Goal: Navigation & Orientation: Find specific page/section

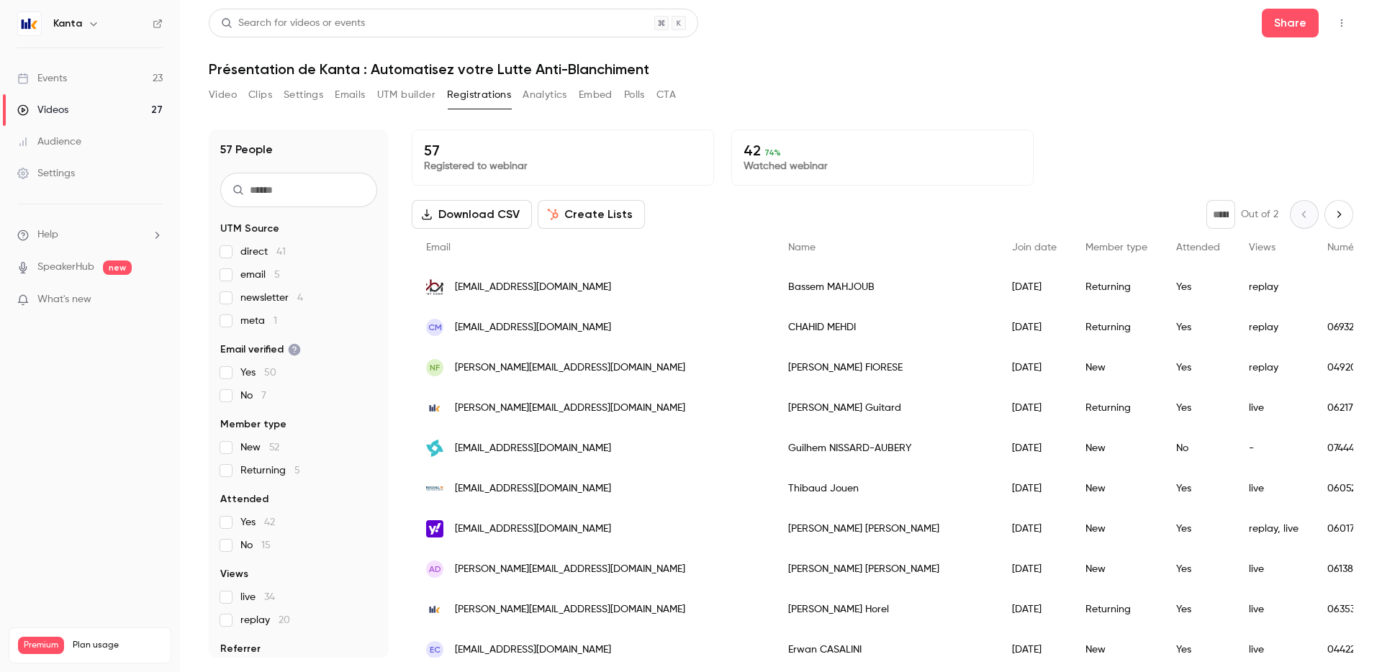
click at [53, 75] on div "Events" at bounding box center [42, 78] width 50 height 14
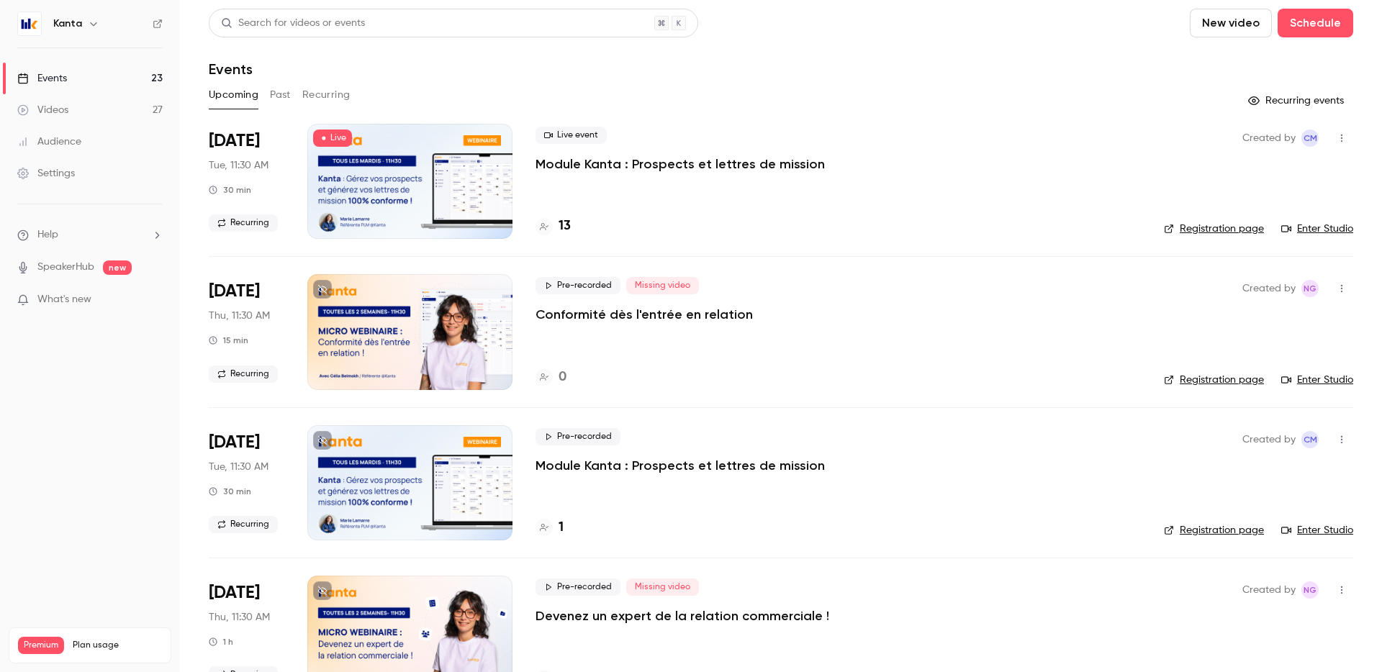
click at [305, 87] on button "Recurring" at bounding box center [326, 95] width 48 height 23
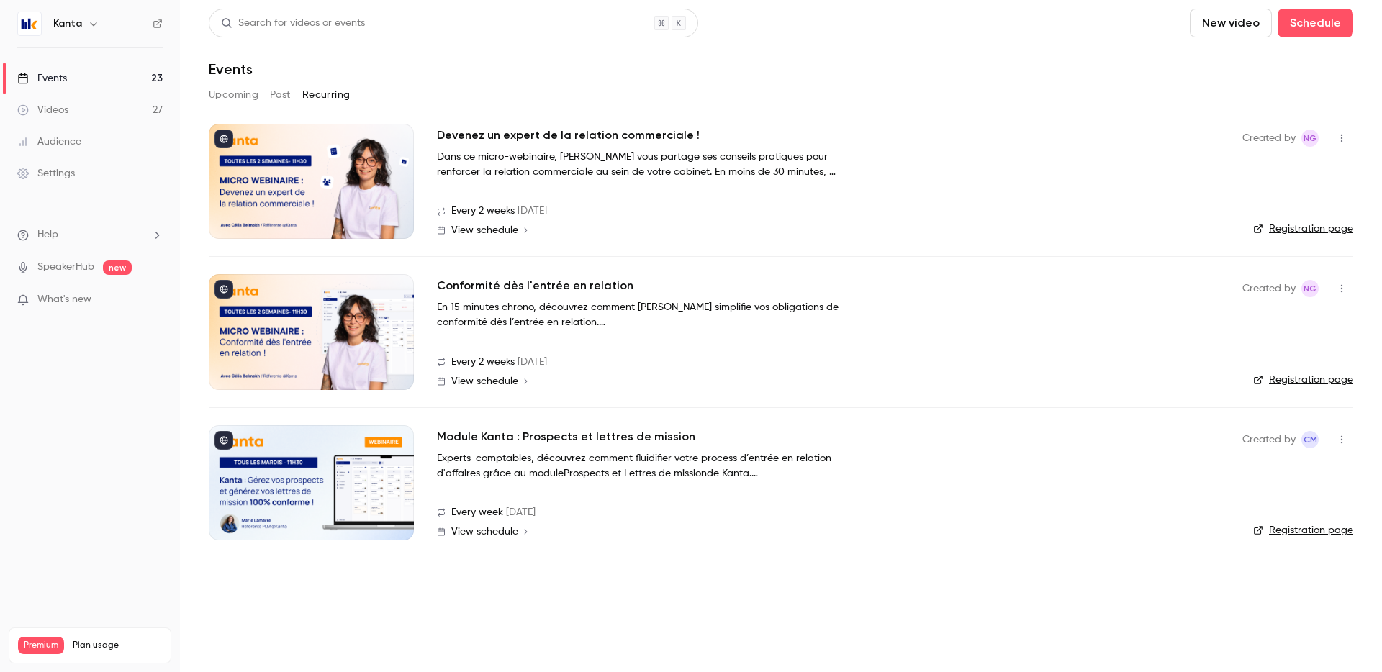
click at [351, 176] on div at bounding box center [311, 181] width 205 height 115
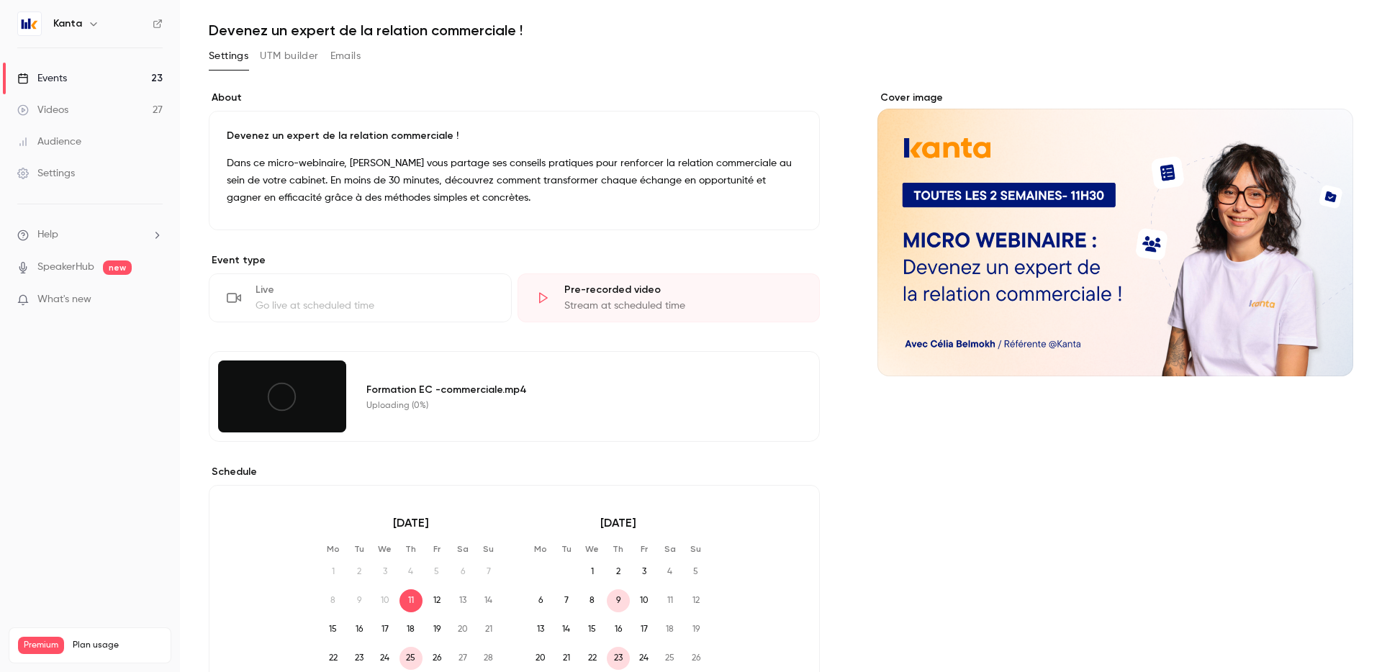
scroll to position [46, 0]
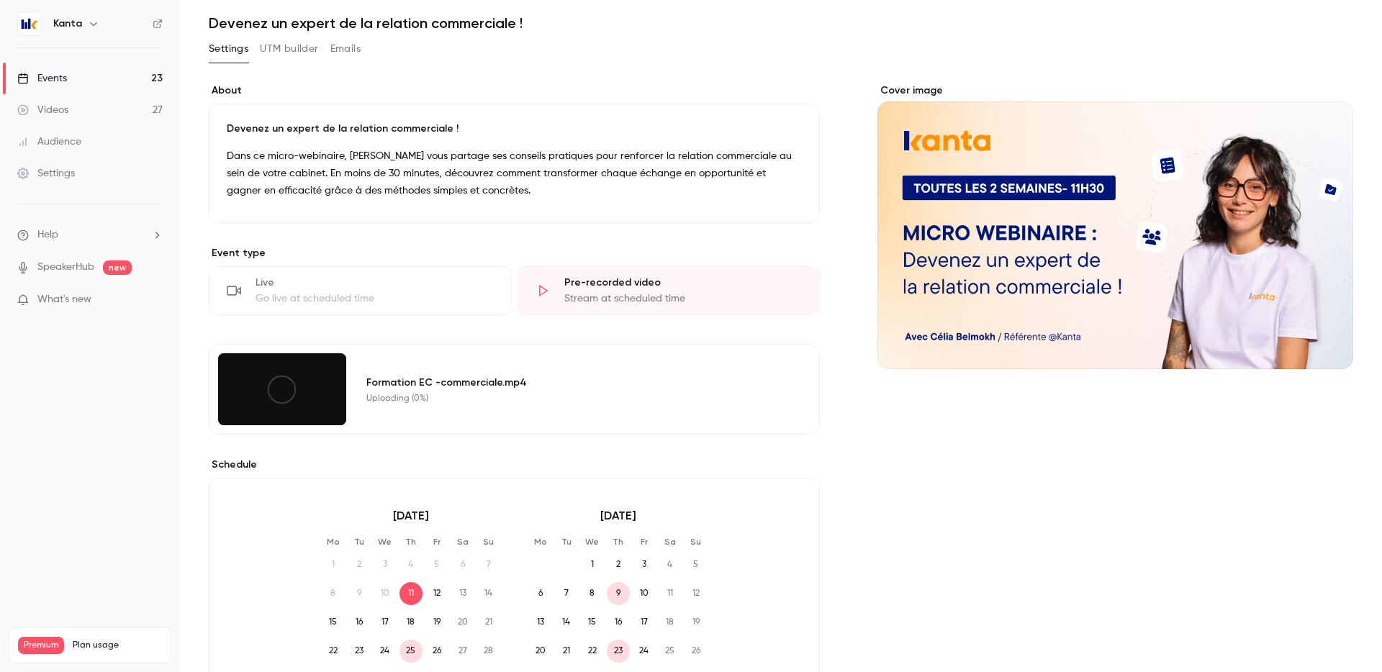
click at [574, 405] on div "Formation EC -commerciale.mp4 Uploading (0%)" at bounding box center [585, 389] width 454 height 72
click at [266, 397] on icon at bounding box center [282, 390] width 32 height 32
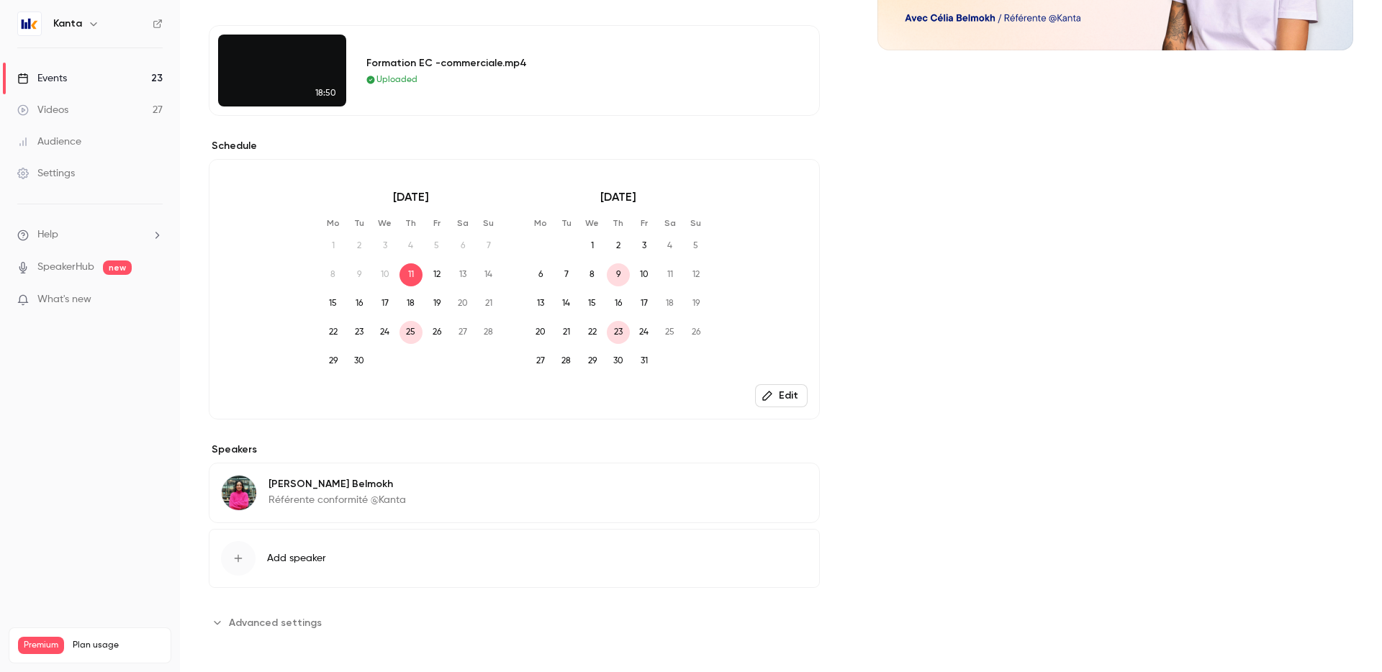
scroll to position [0, 0]
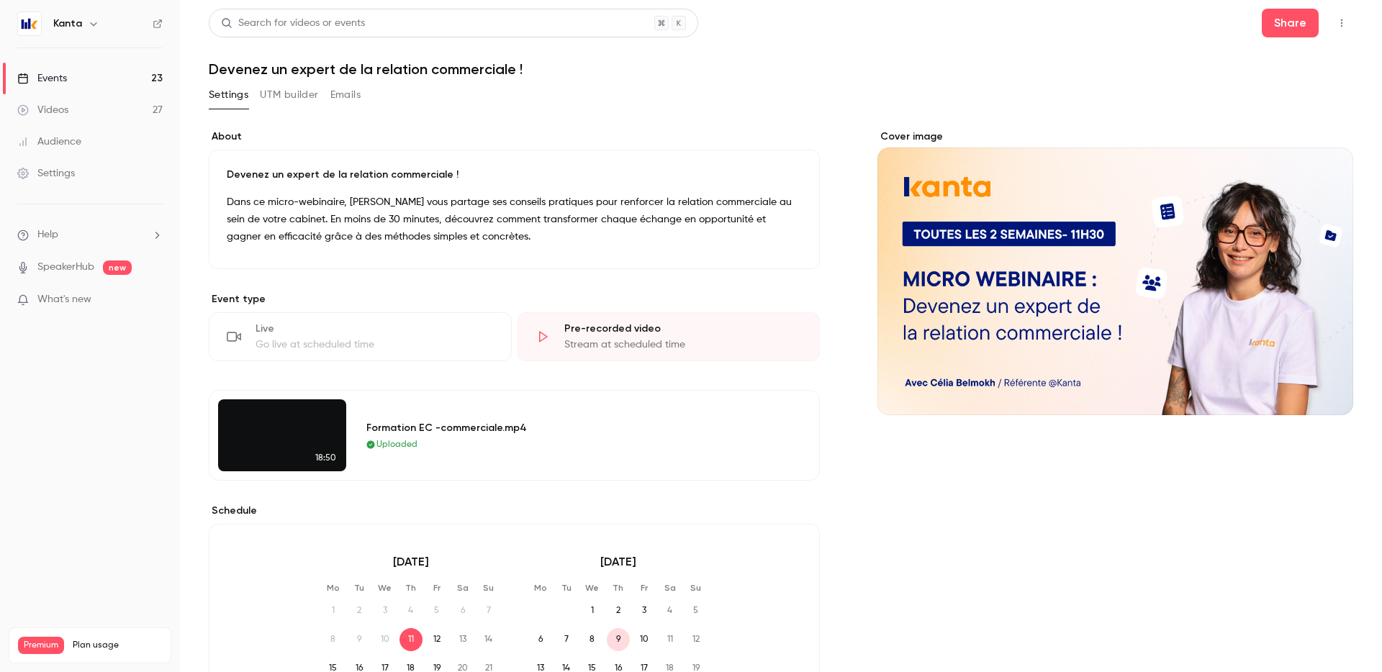
click at [122, 76] on link "Events 23" at bounding box center [90, 79] width 180 height 32
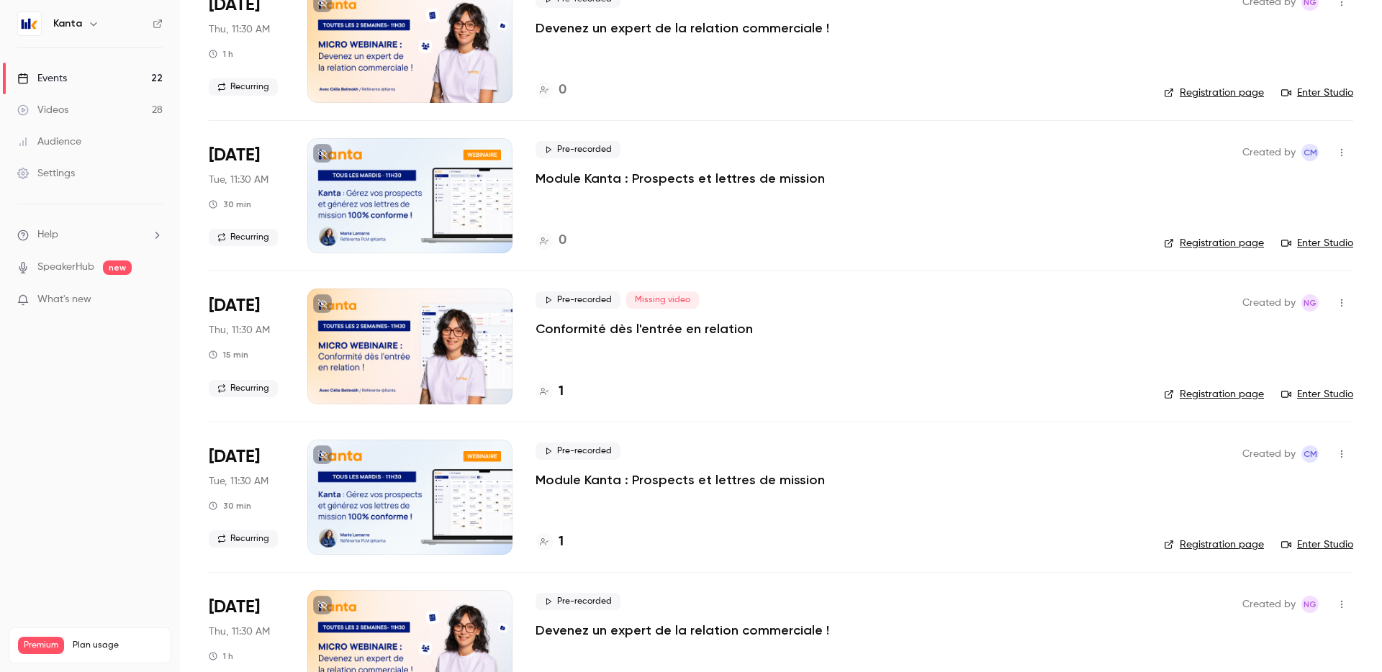
scroll to position [440, 0]
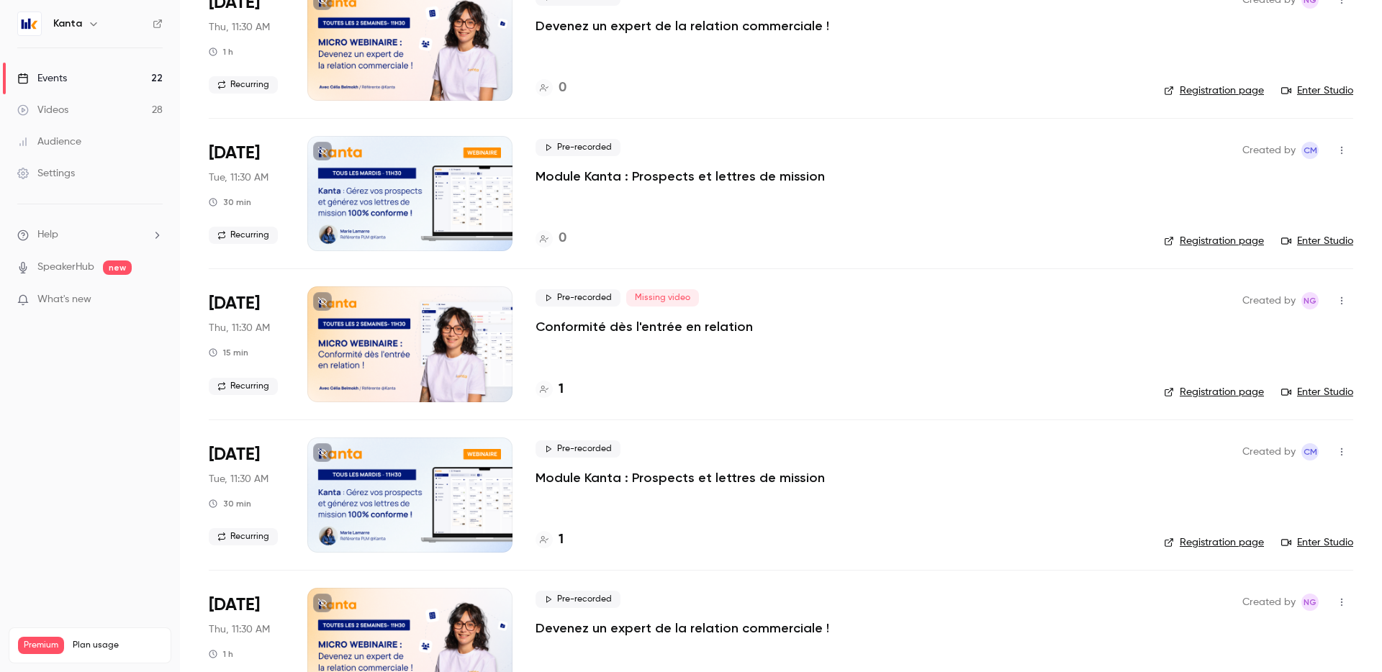
click at [562, 388] on h4 "1" at bounding box center [561, 389] width 5 height 19
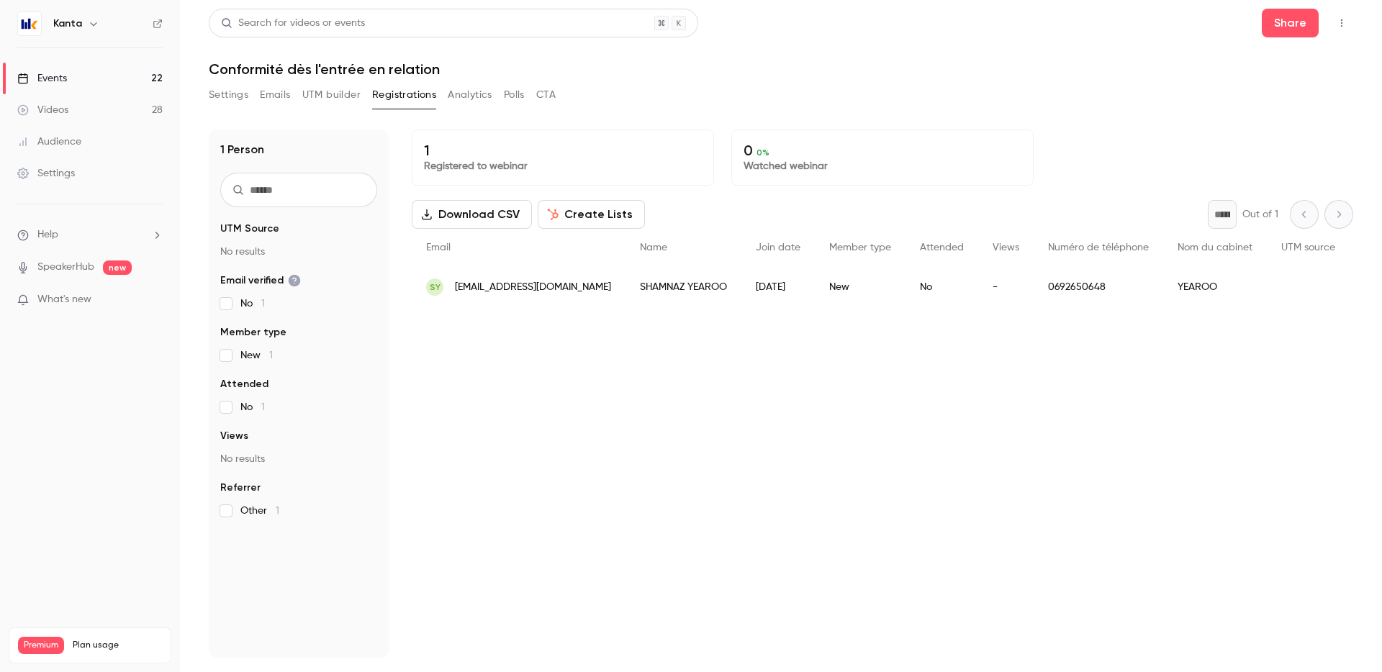
click at [225, 92] on button "Settings" at bounding box center [229, 95] width 40 height 23
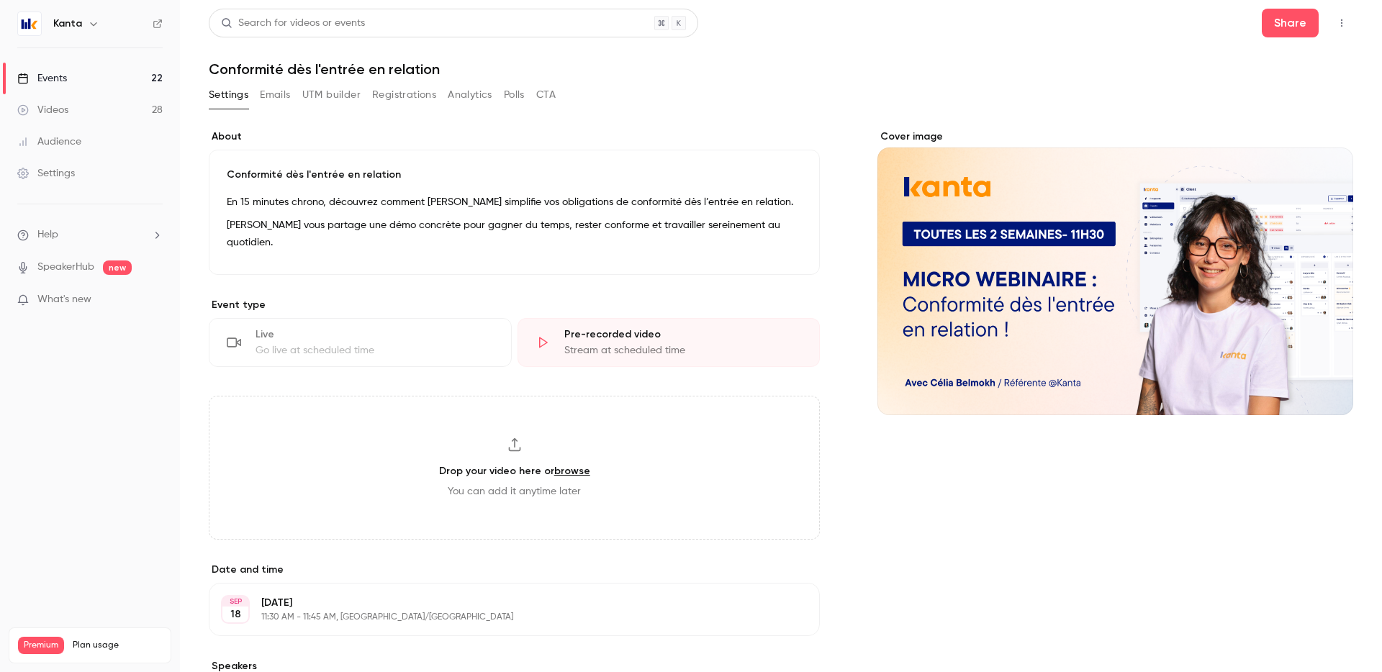
click at [119, 77] on link "Events 22" at bounding box center [90, 79] width 180 height 32
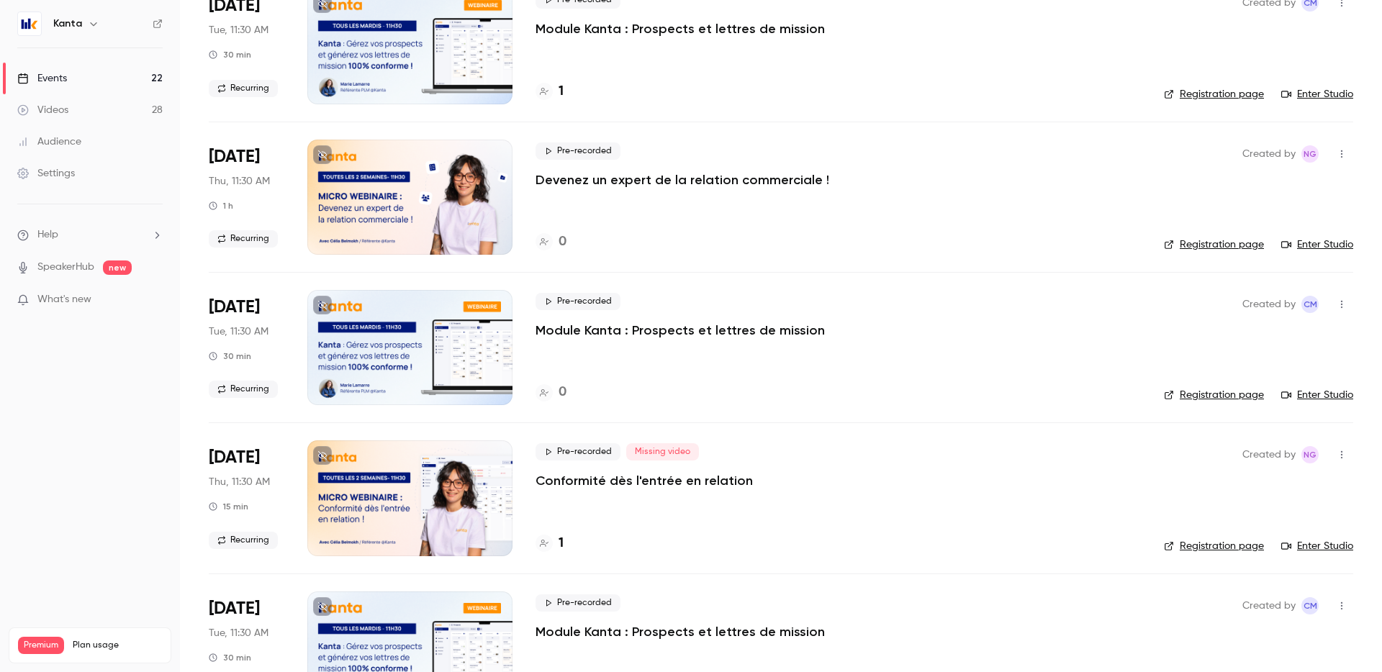
scroll to position [295, 0]
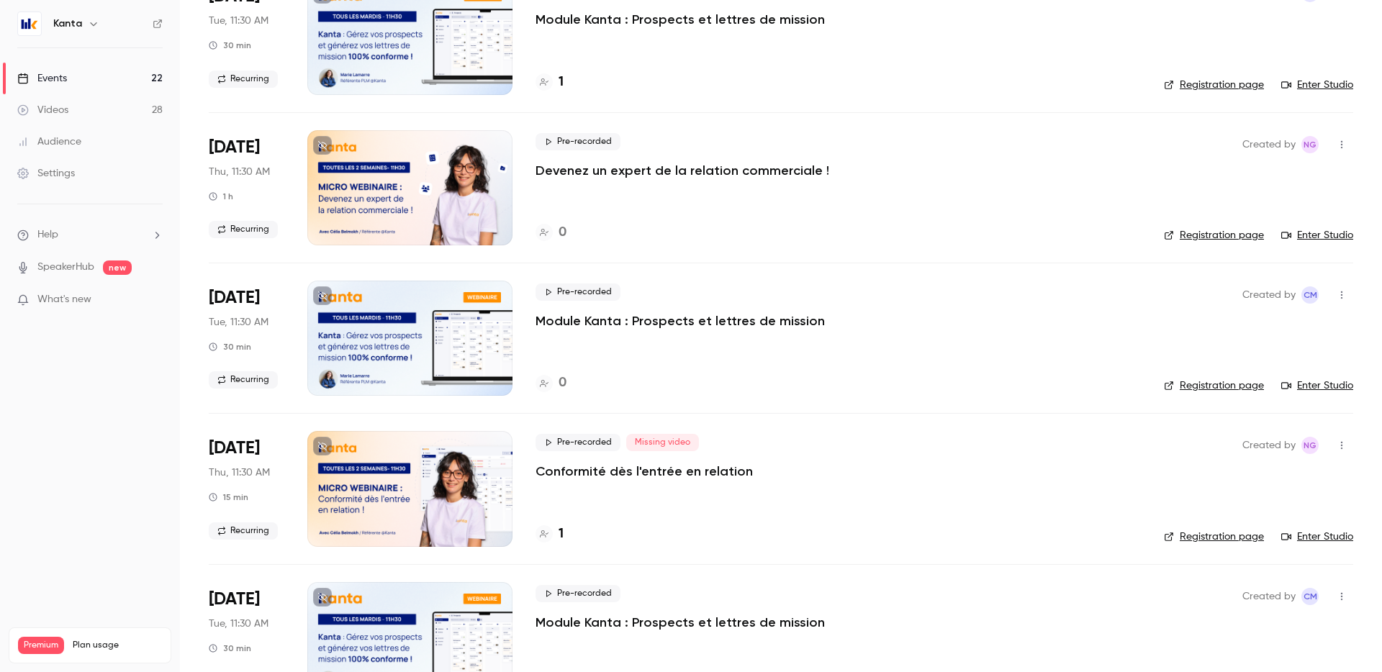
click at [559, 531] on h4 "1" at bounding box center [561, 534] width 5 height 19
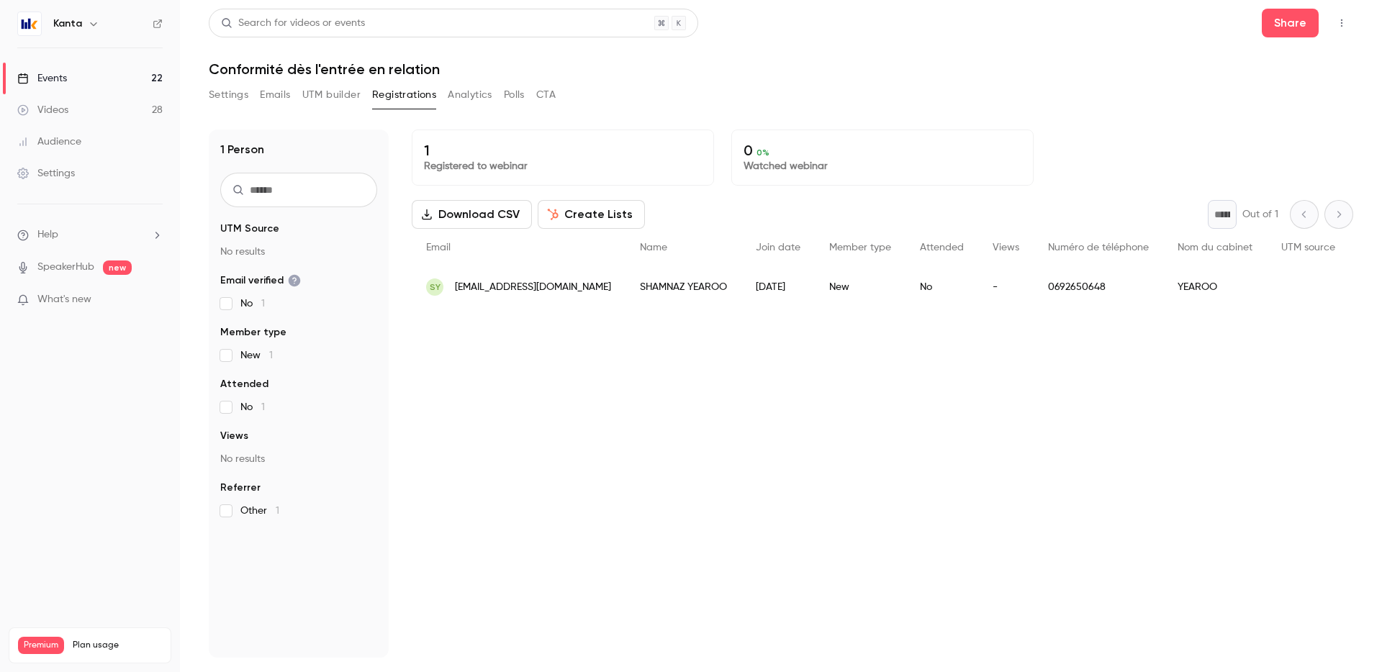
click at [135, 76] on link "Events 22" at bounding box center [90, 79] width 180 height 32
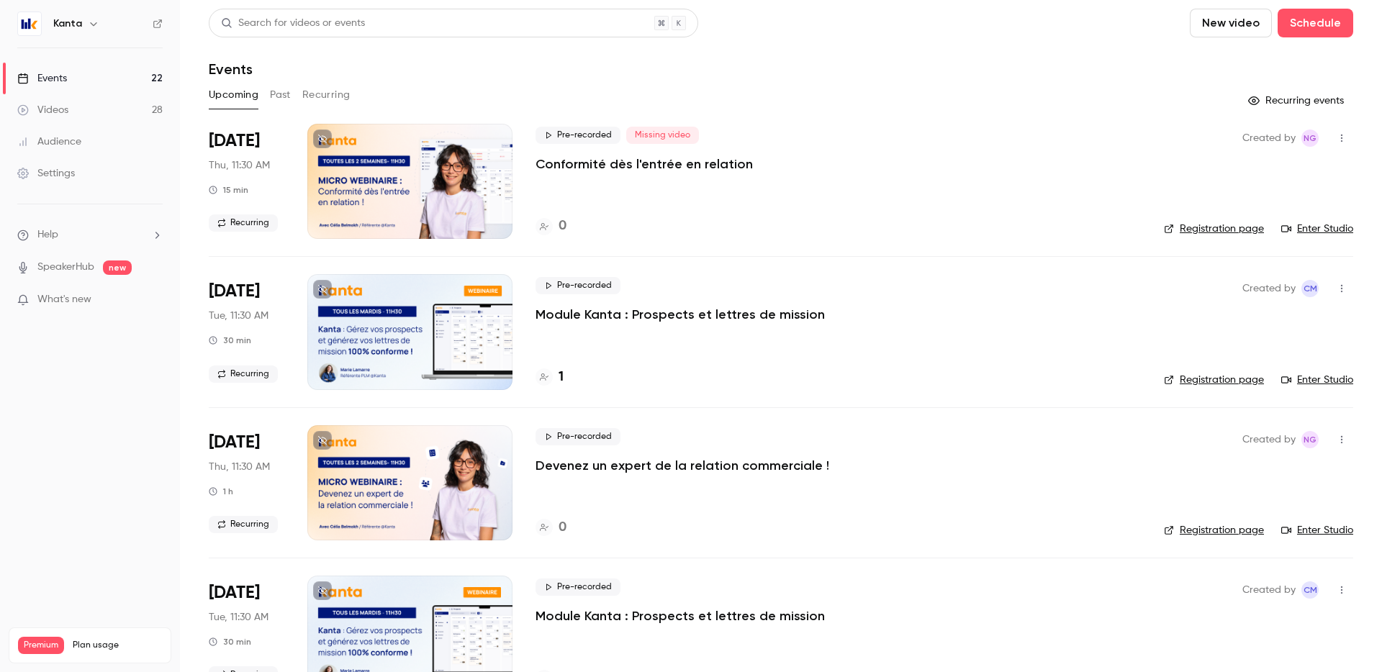
click at [582, 466] on p "Devenez un expert de la relation commerciale !" at bounding box center [683, 465] width 294 height 17
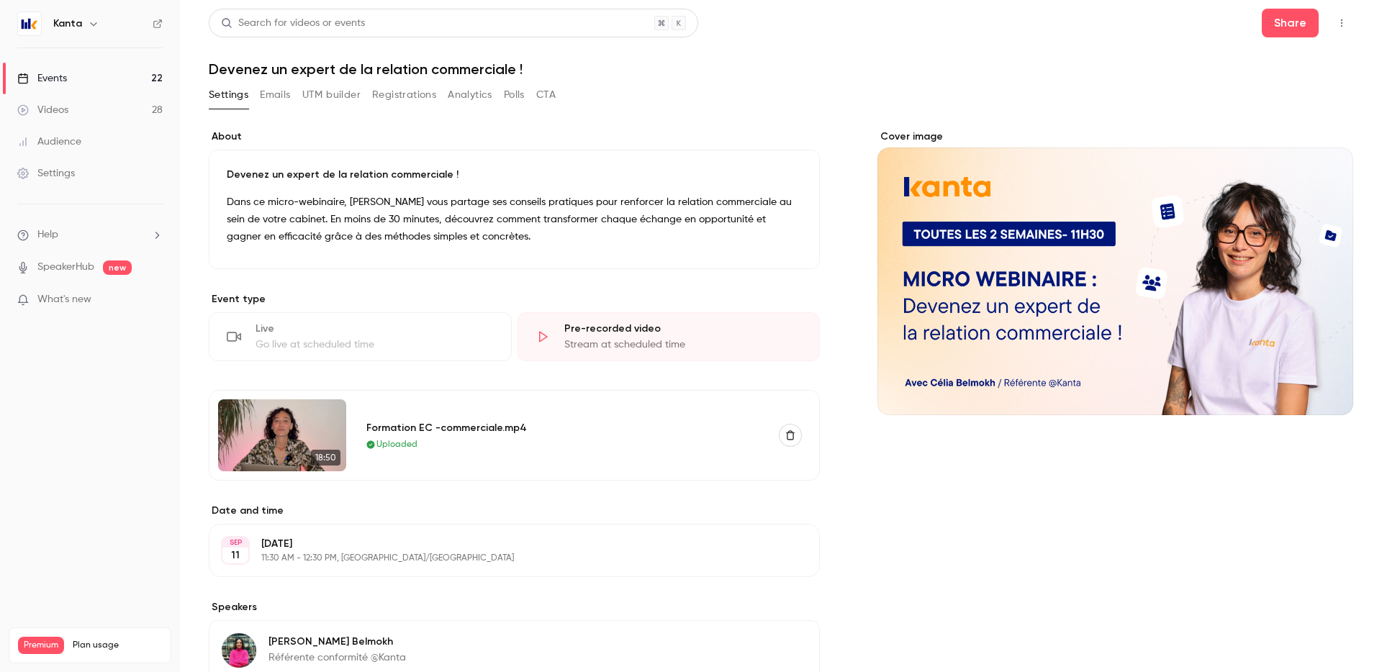
click at [162, 76] on link "Events 22" at bounding box center [90, 79] width 180 height 32
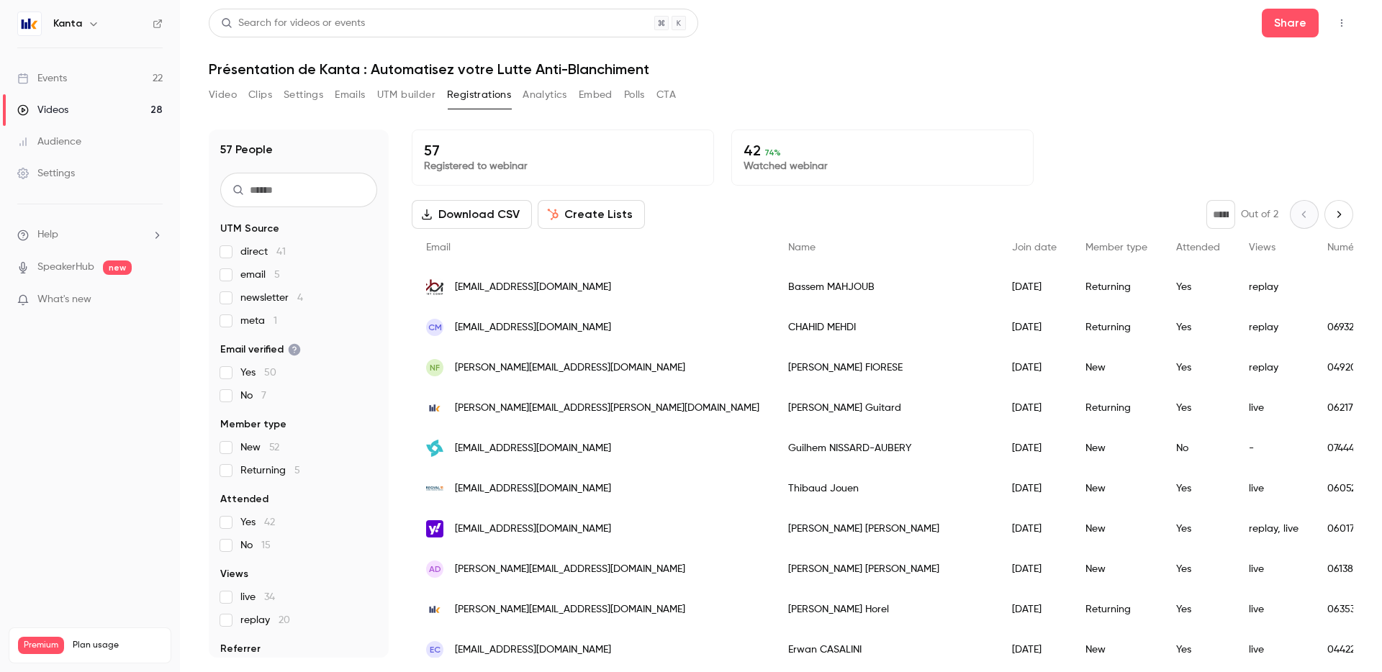
click at [128, 75] on link "Events 22" at bounding box center [90, 79] width 180 height 32
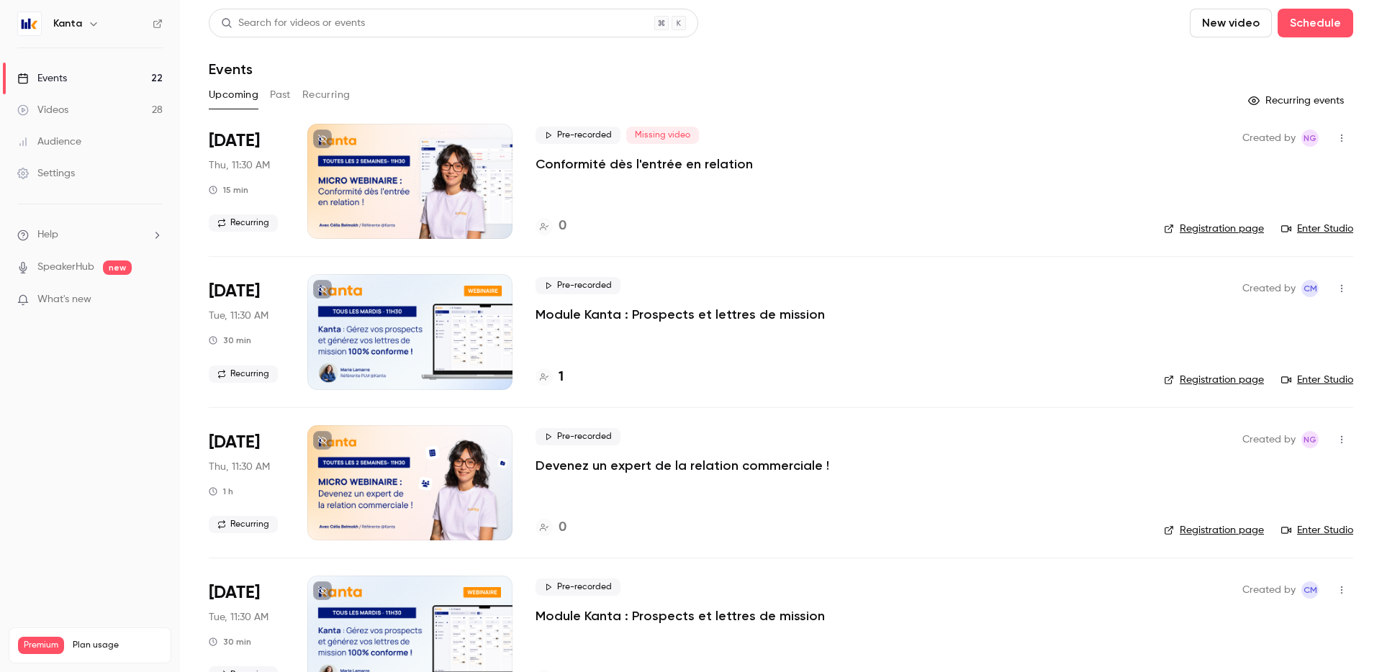
click at [283, 98] on button "Past" at bounding box center [280, 95] width 21 height 23
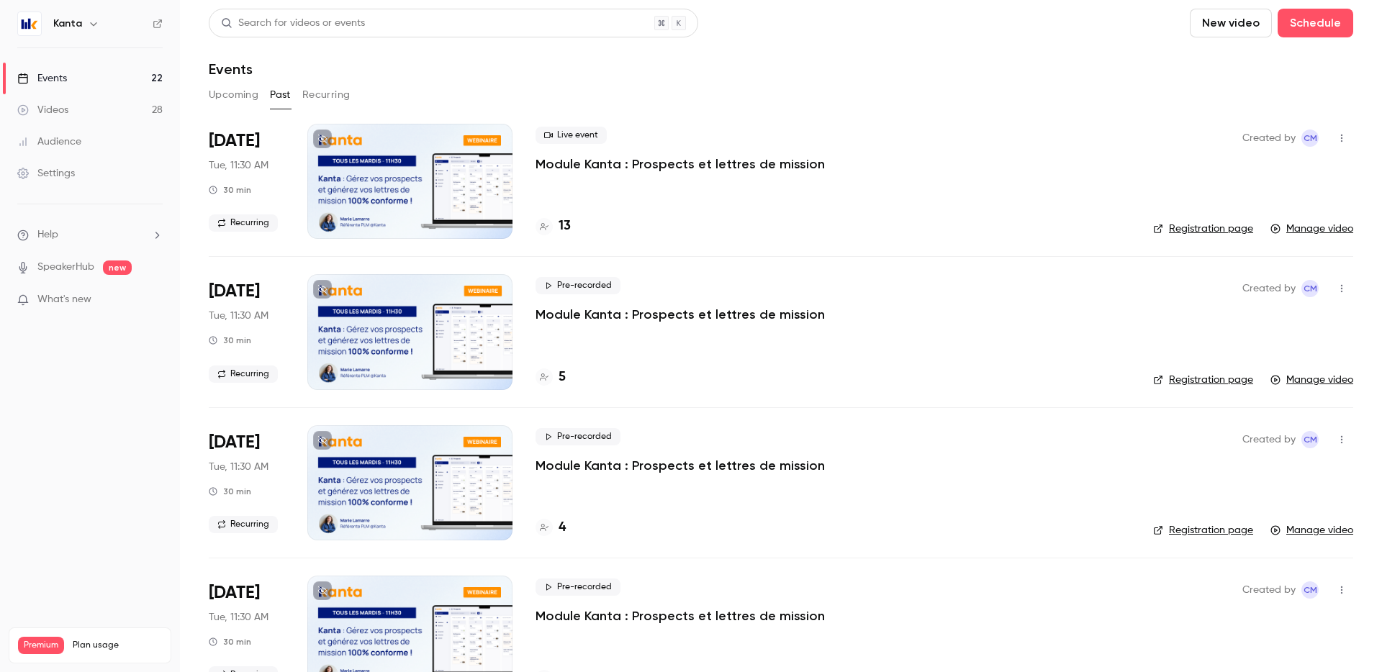
click at [418, 171] on div at bounding box center [409, 181] width 205 height 115
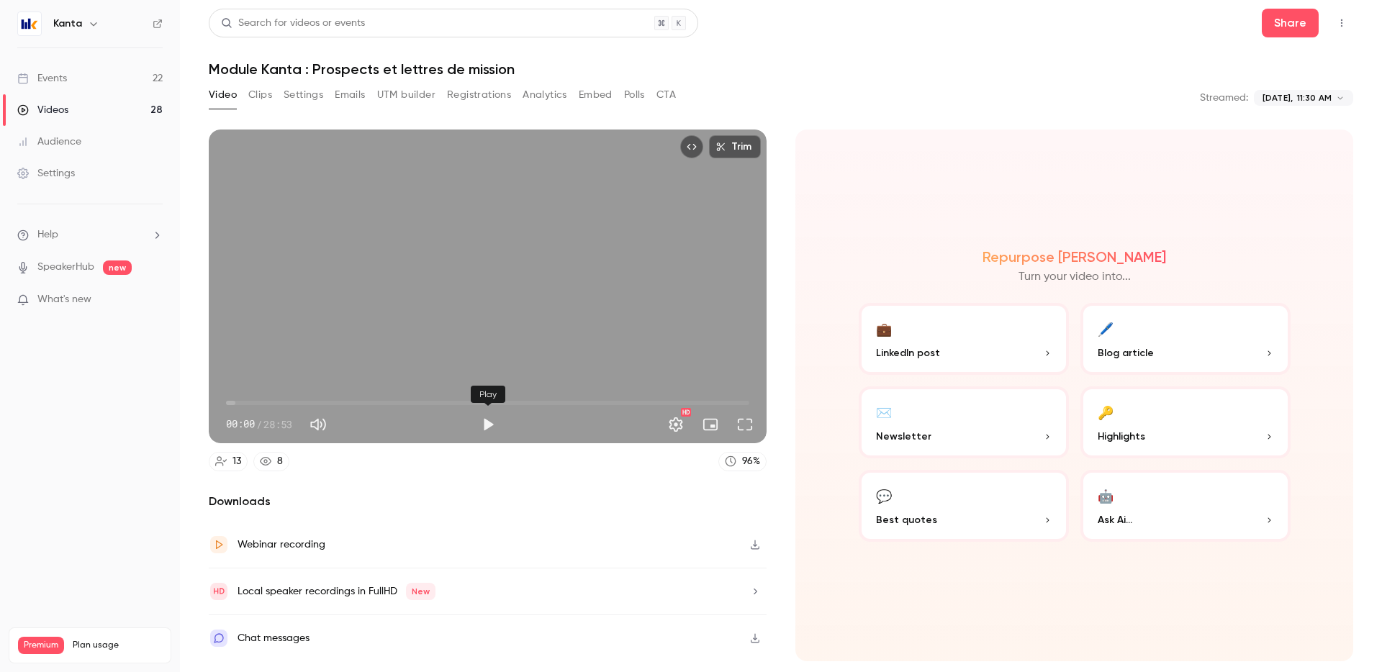
click at [479, 420] on button "Play" at bounding box center [488, 424] width 29 height 29
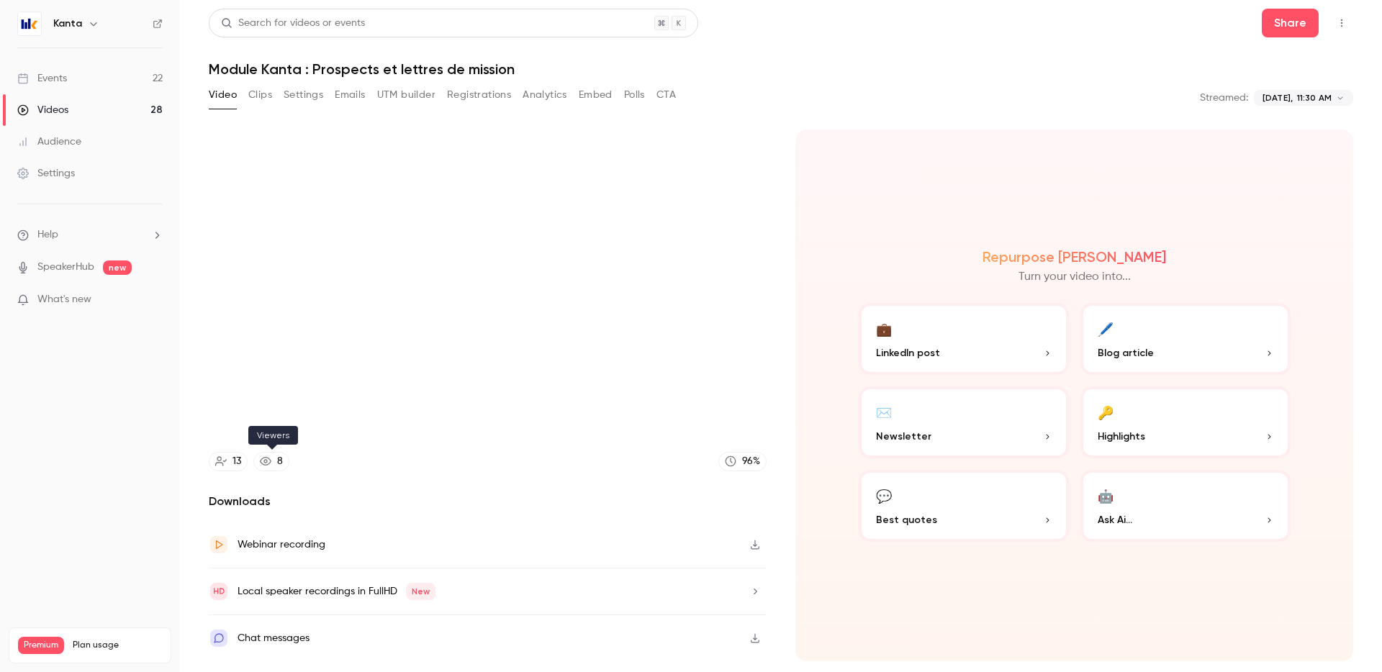
type input "****"
click at [276, 460] on link "8" at bounding box center [271, 461] width 36 height 19
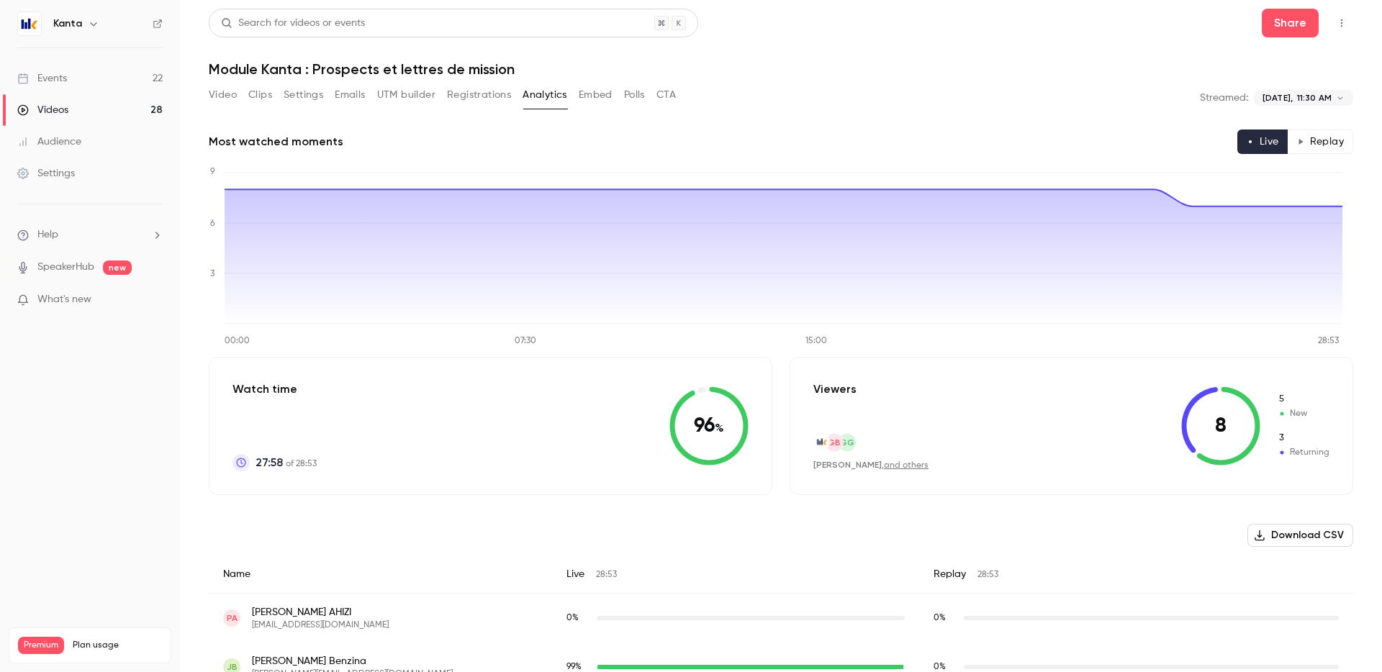
click at [233, 96] on button "Video" at bounding box center [223, 95] width 28 height 23
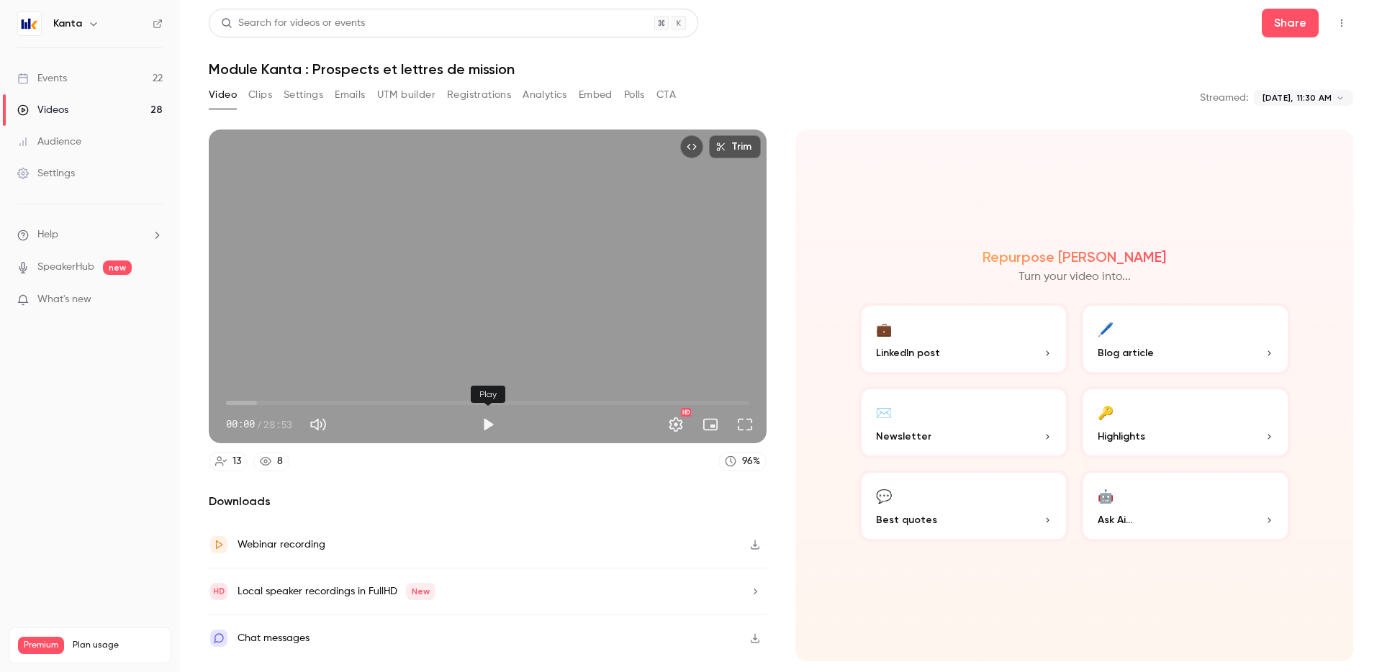
click at [485, 426] on button "Play" at bounding box center [488, 424] width 29 height 29
click at [249, 403] on span "00:06" at bounding box center [487, 403] width 523 height 23
click at [262, 404] on span "01:18" at bounding box center [487, 403] width 523 height 23
click at [483, 429] on button "Pause" at bounding box center [488, 424] width 29 height 29
type input "*****"
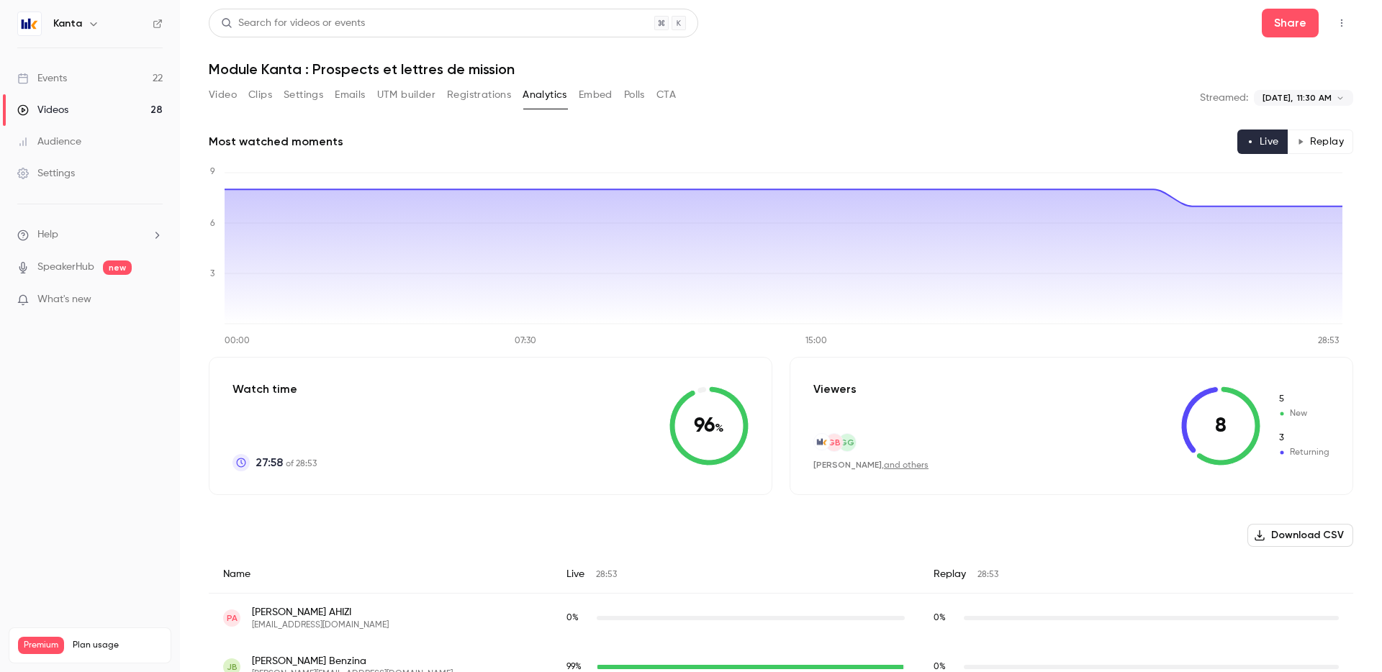
click at [115, 103] on link "Videos 28" at bounding box center [90, 110] width 180 height 32
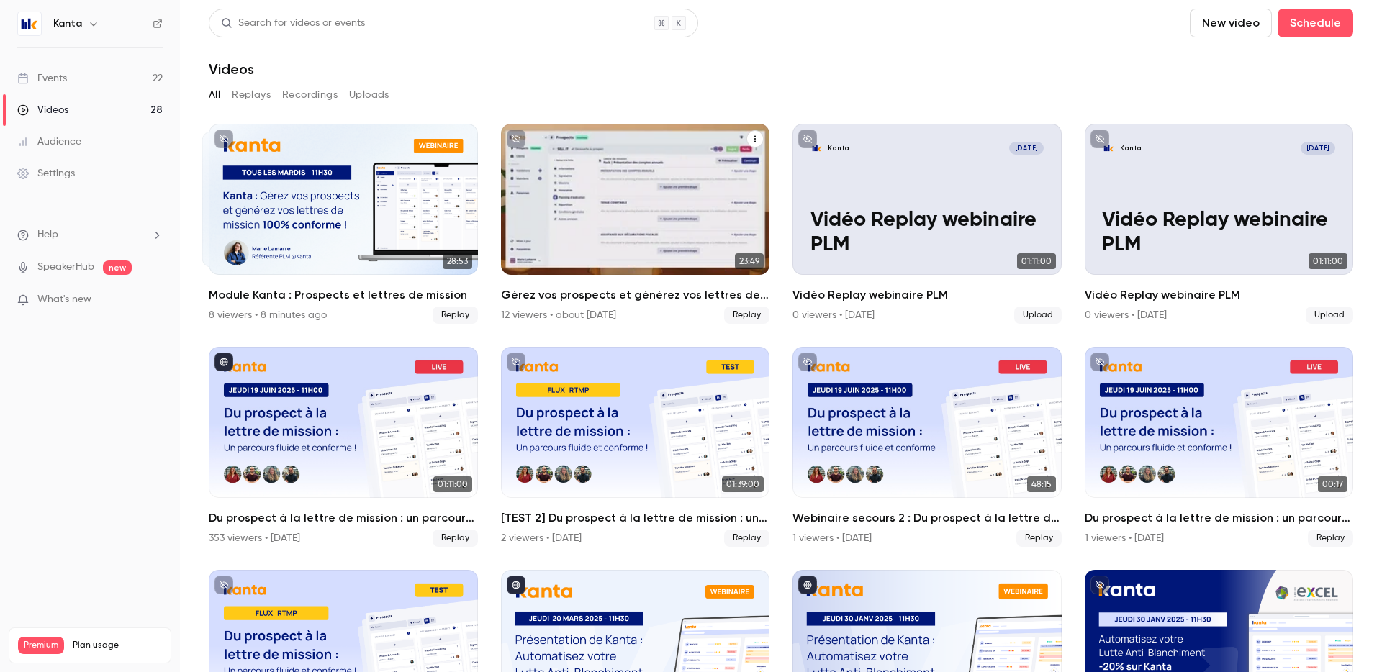
click at [623, 227] on div "Gérez vos prospects et générez vos lettres de mission" at bounding box center [635, 199] width 269 height 151
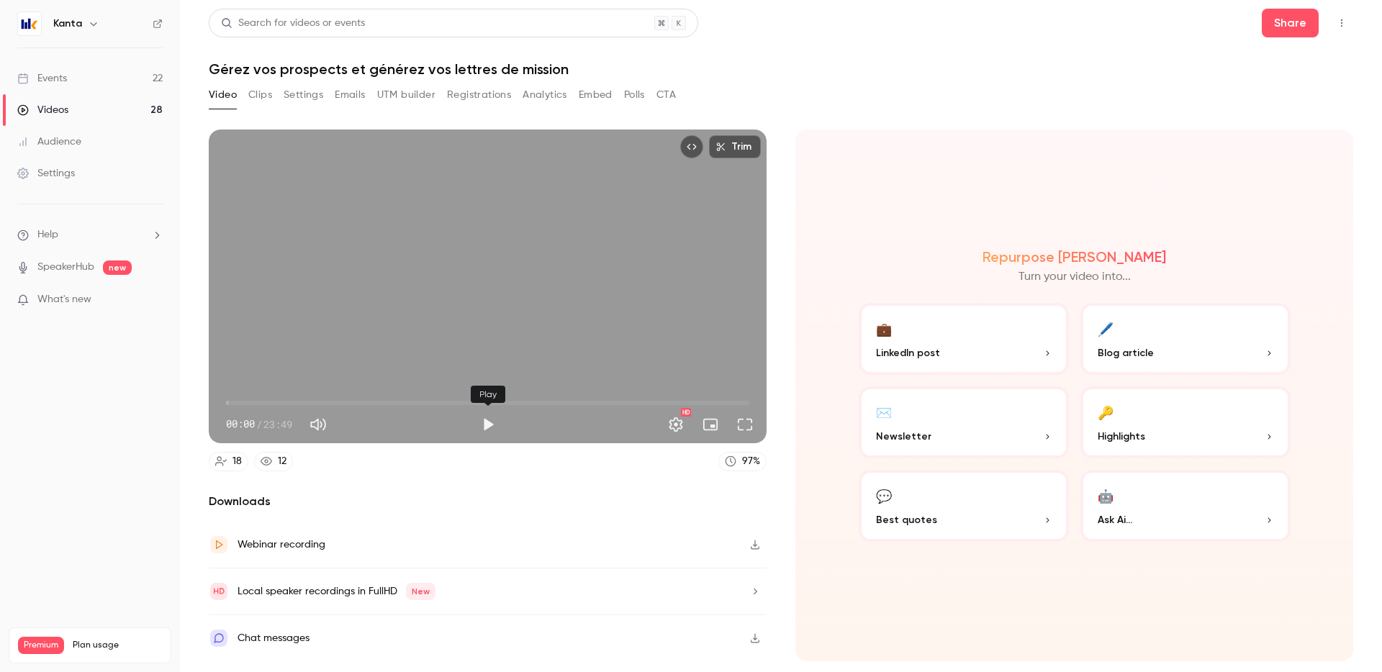
click at [487, 429] on button "Play" at bounding box center [488, 424] width 29 height 29
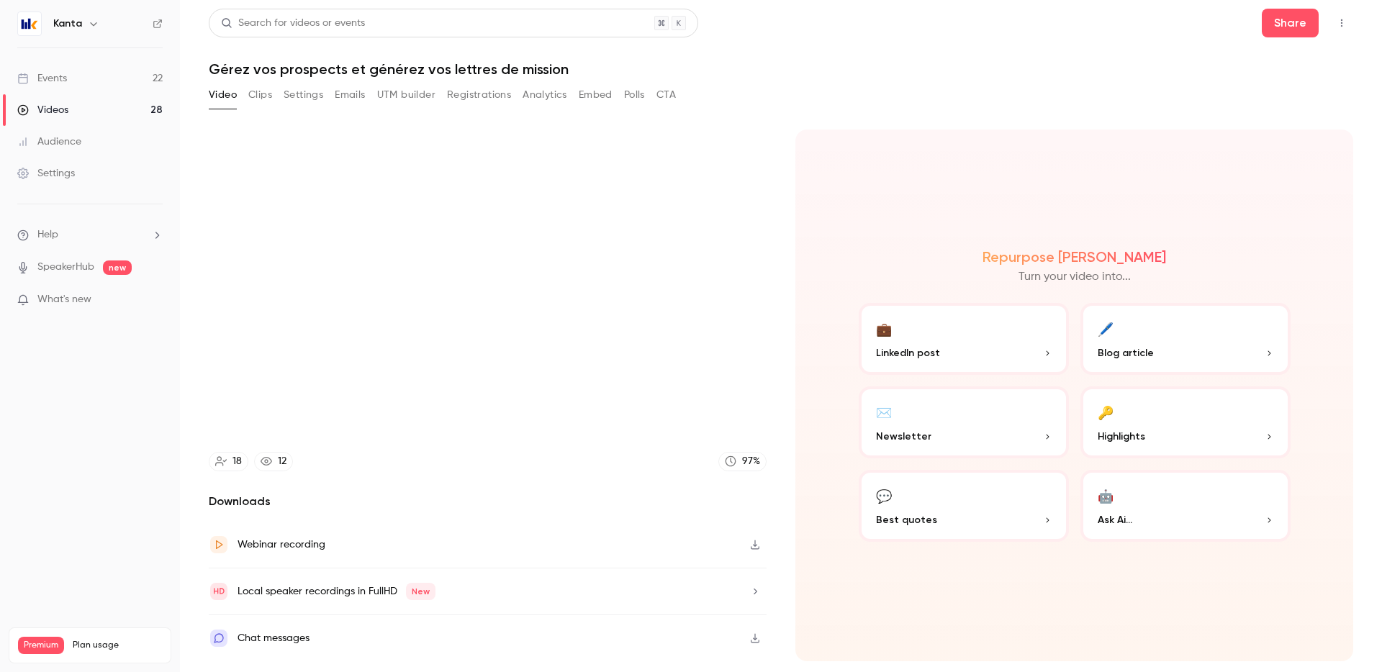
type input "****"
click at [131, 109] on link "Videos 28" at bounding box center [90, 110] width 180 height 32
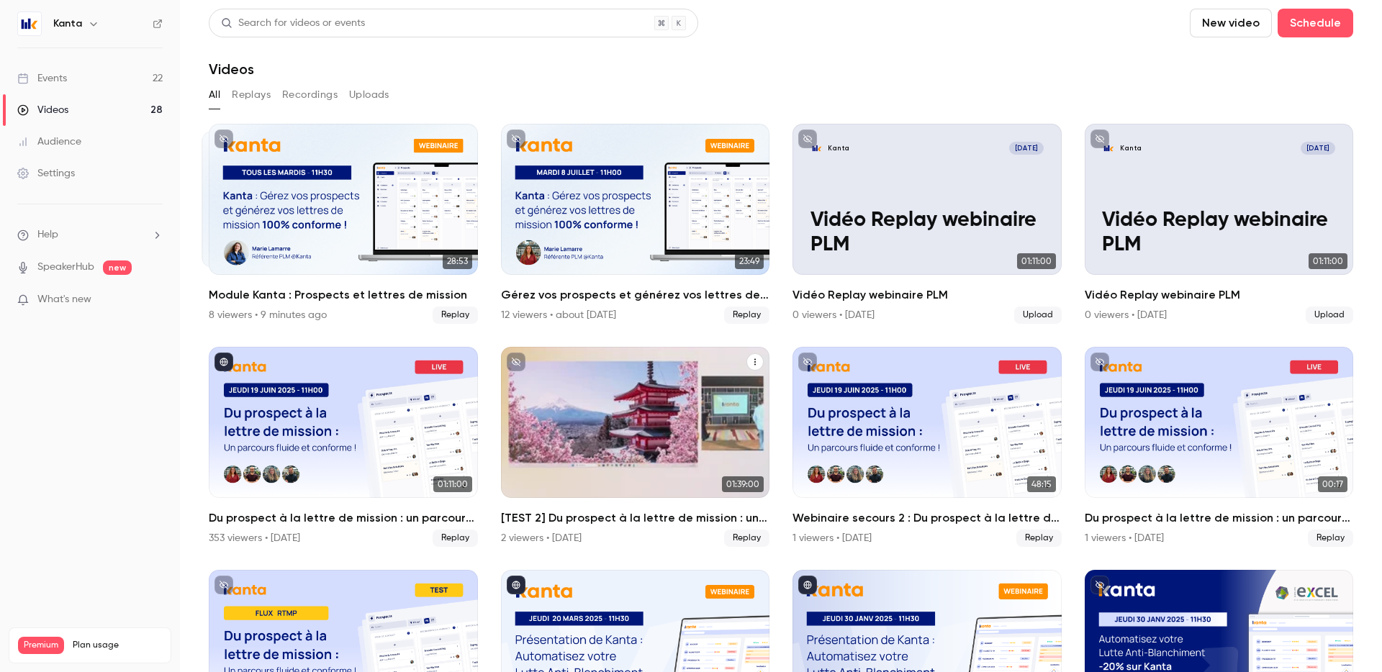
scroll to position [54, 0]
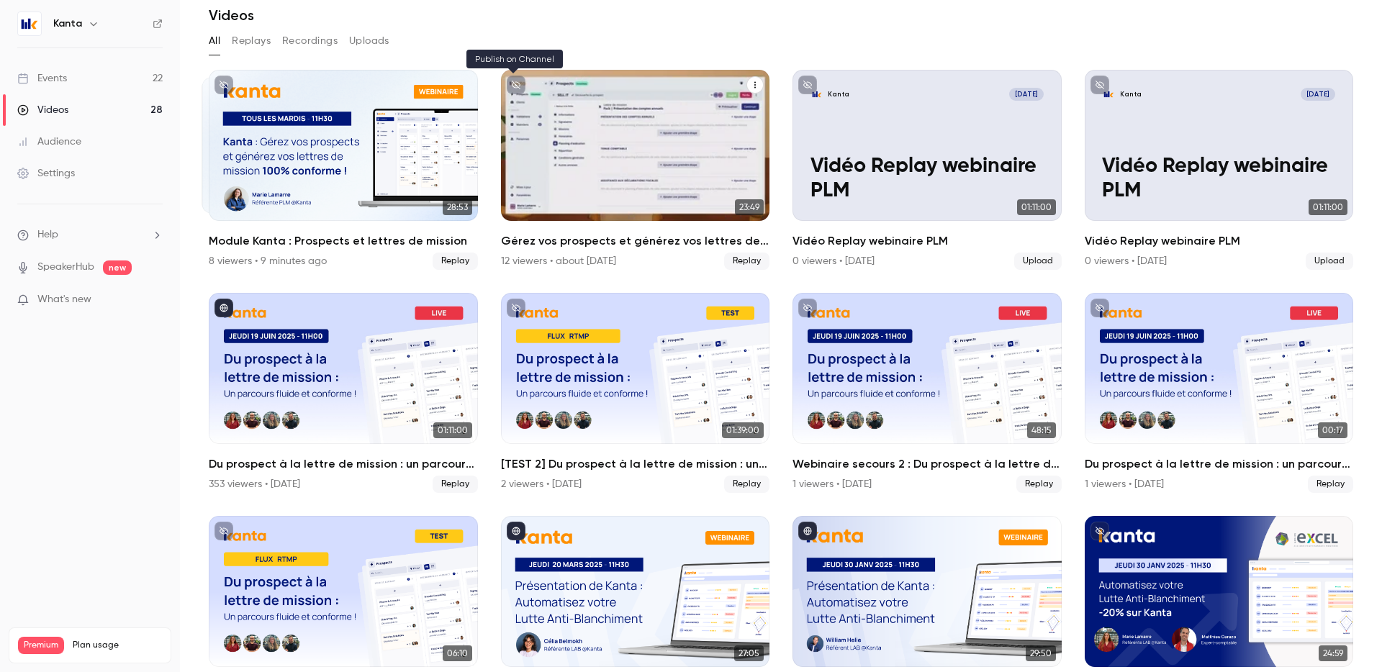
click at [515, 82] on icon "unpublished" at bounding box center [516, 85] width 9 height 9
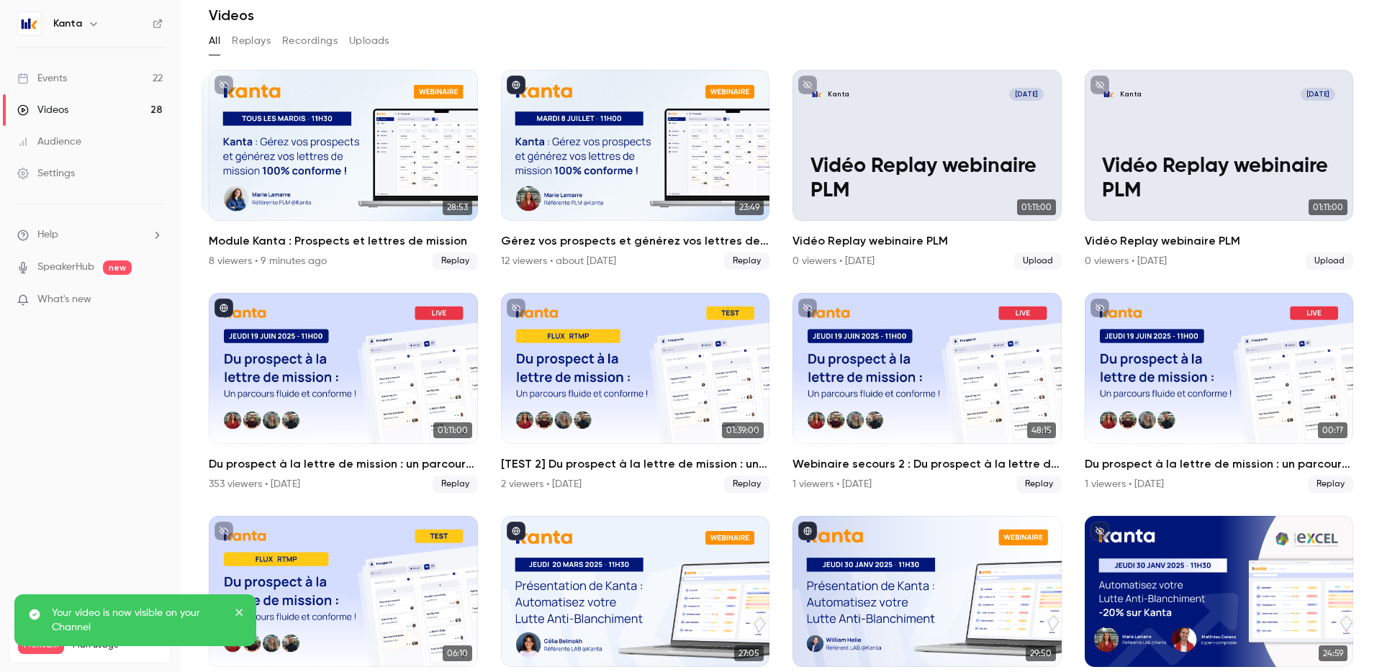
click at [140, 66] on link "Events 22" at bounding box center [90, 79] width 180 height 32
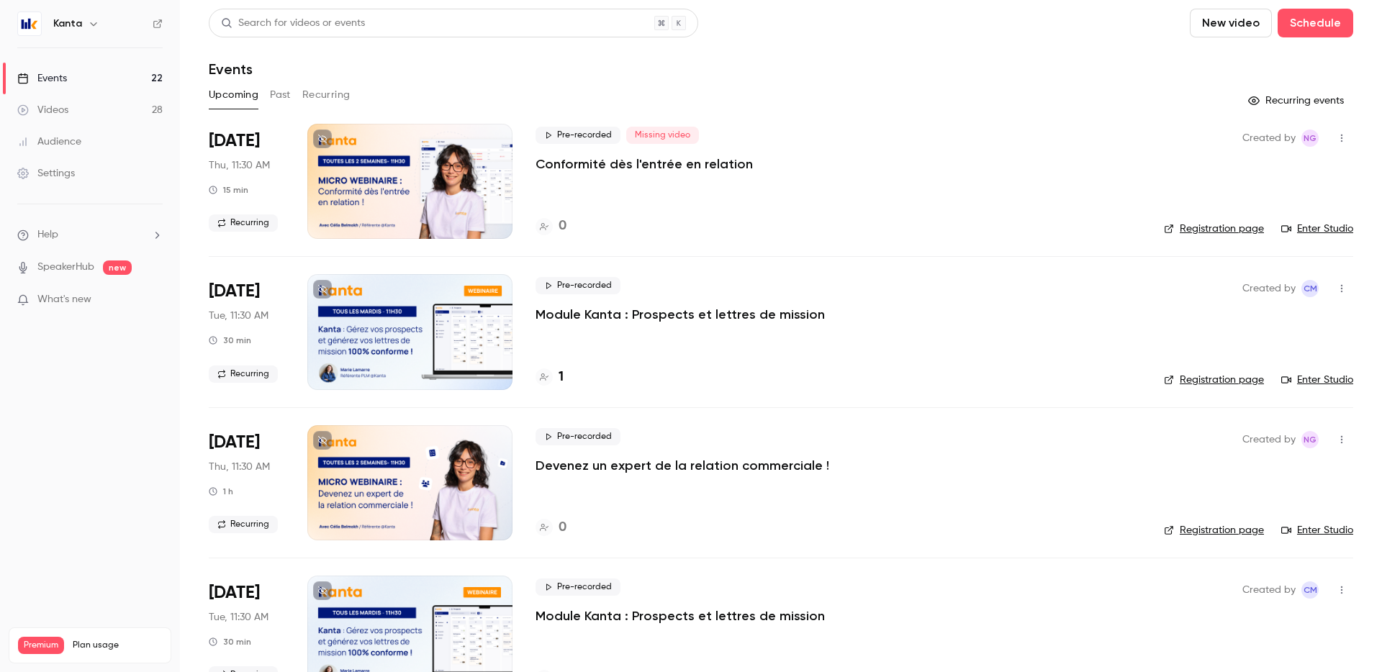
click at [283, 128] on div "Sep 4 Thu, 11:30 AM 15 min Recurring" at bounding box center [247, 181] width 76 height 115
